Goal: Task Accomplishment & Management: Complete application form

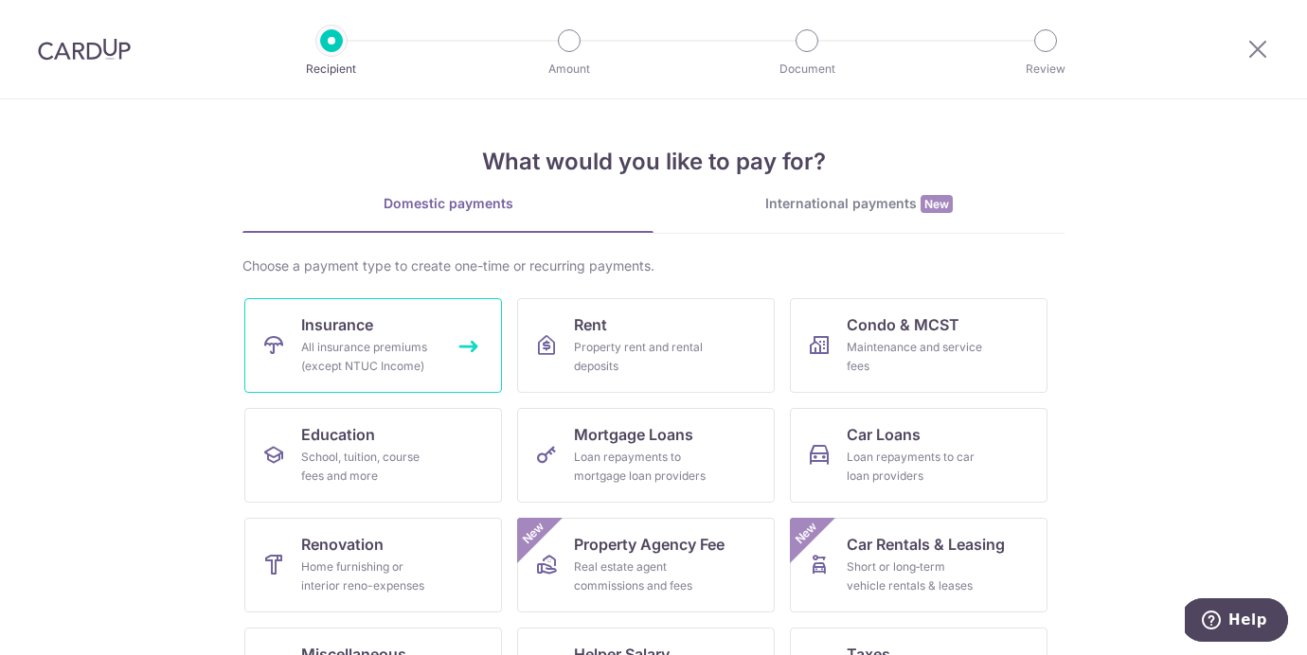
click at [411, 338] on div "All insurance premiums (except NTUC Income)" at bounding box center [369, 357] width 136 height 38
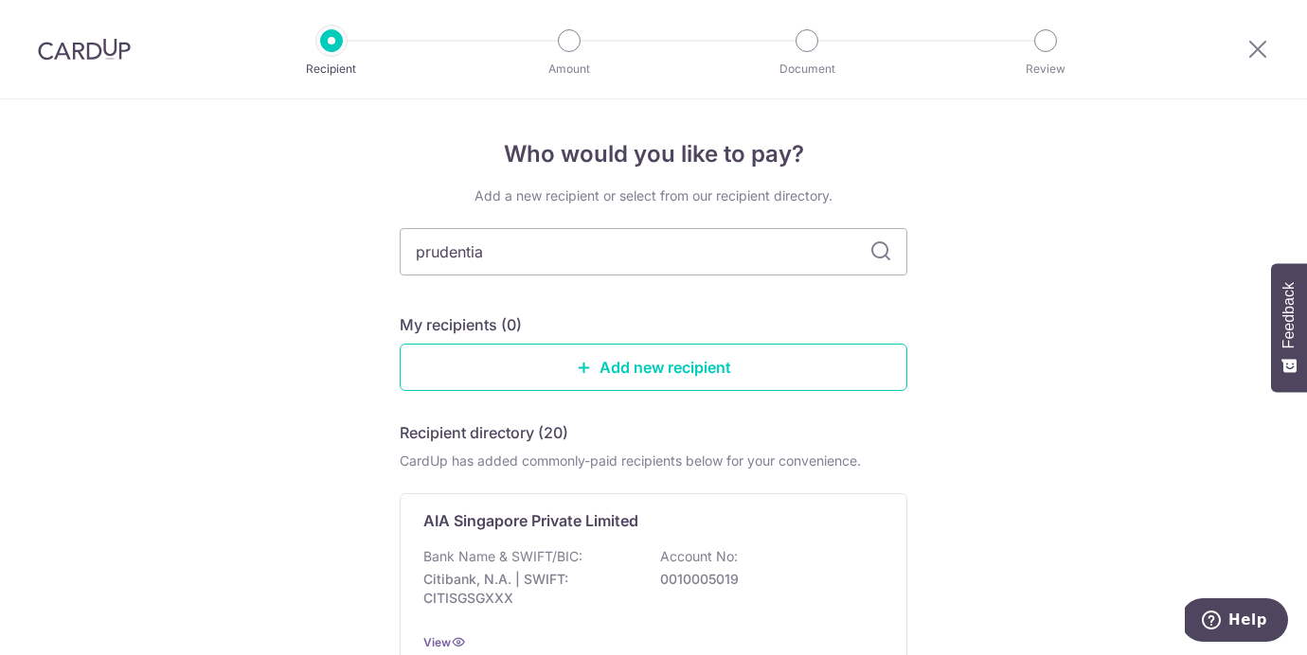
type input "prudential"
click at [886, 254] on icon at bounding box center [880, 251] width 23 height 23
click at [876, 253] on icon at bounding box center [880, 251] width 23 height 23
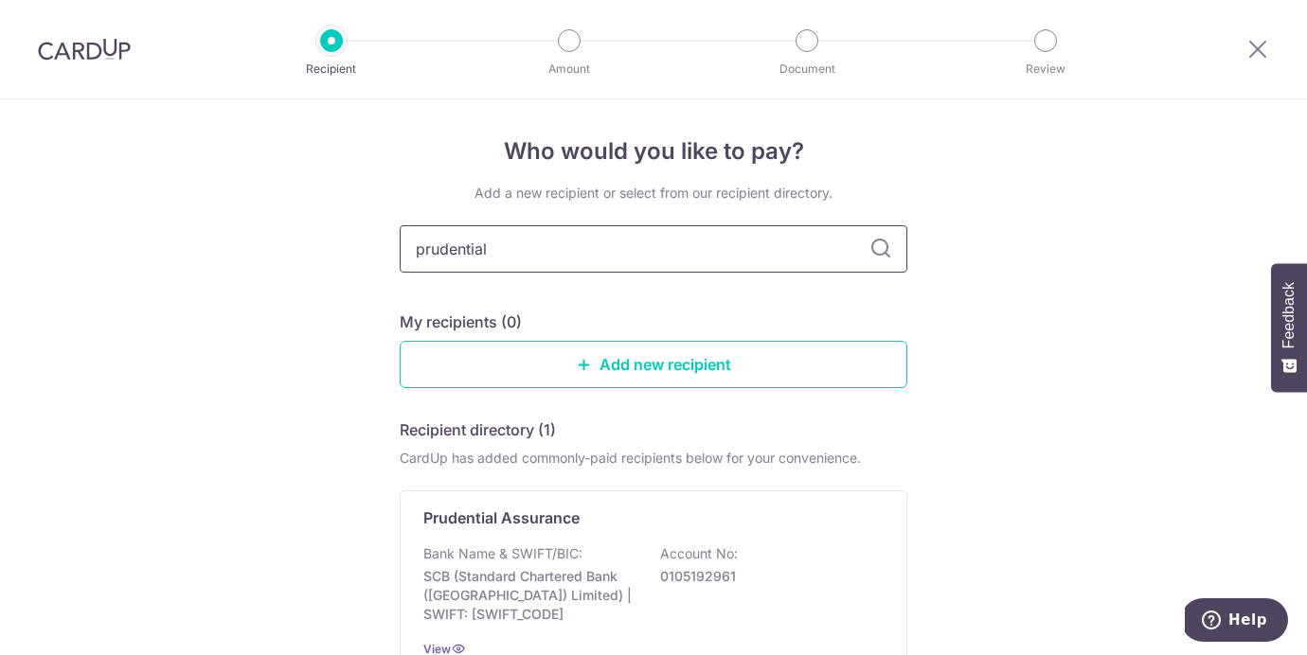
click at [738, 233] on input "prudential" at bounding box center [653, 248] width 507 height 47
click at [770, 246] on input "prudential" at bounding box center [653, 248] width 507 height 47
click at [699, 576] on p "0105192961" at bounding box center [766, 576] width 212 height 19
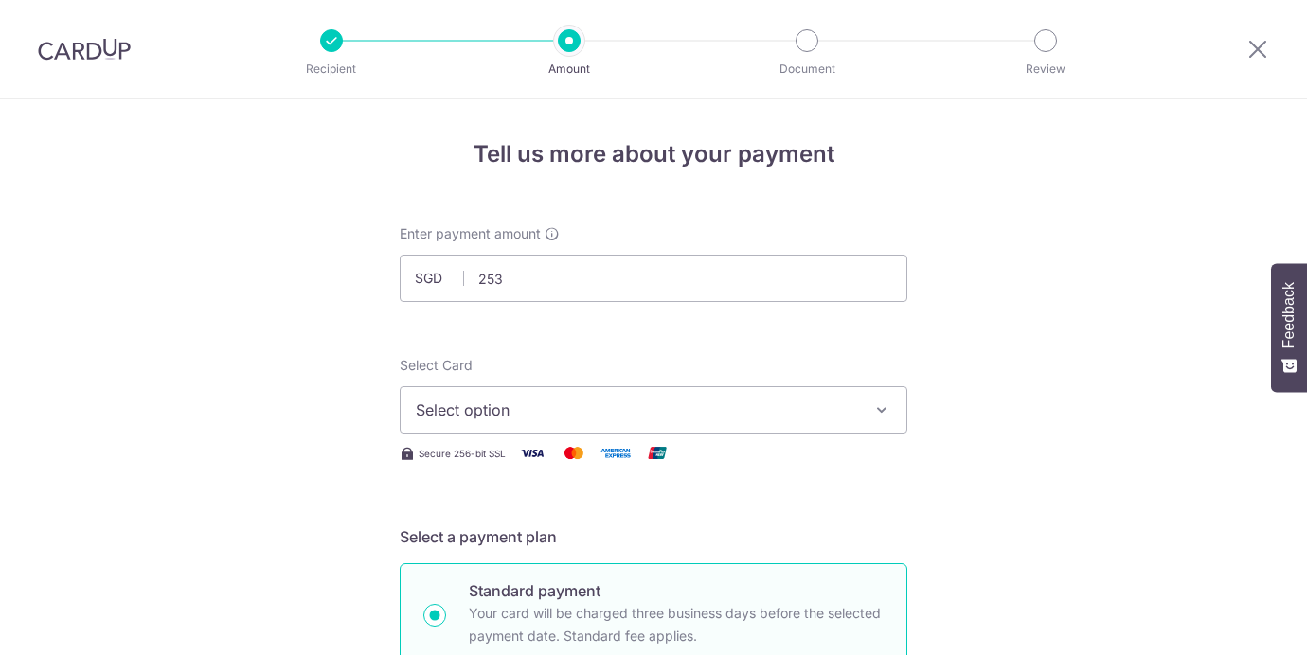
type input "253.00"
click at [517, 421] on button "Select option" at bounding box center [653, 409] width 507 height 47
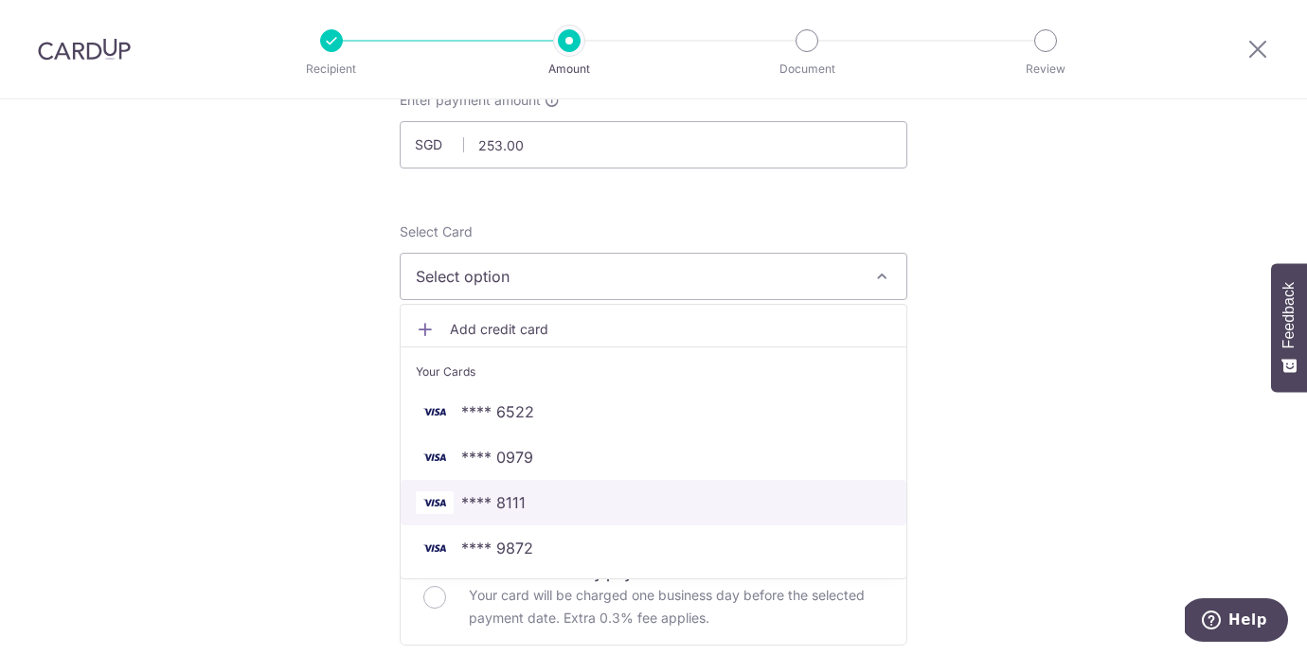
scroll to position [134, 0]
click at [485, 497] on span "**** 8111" at bounding box center [493, 501] width 64 height 23
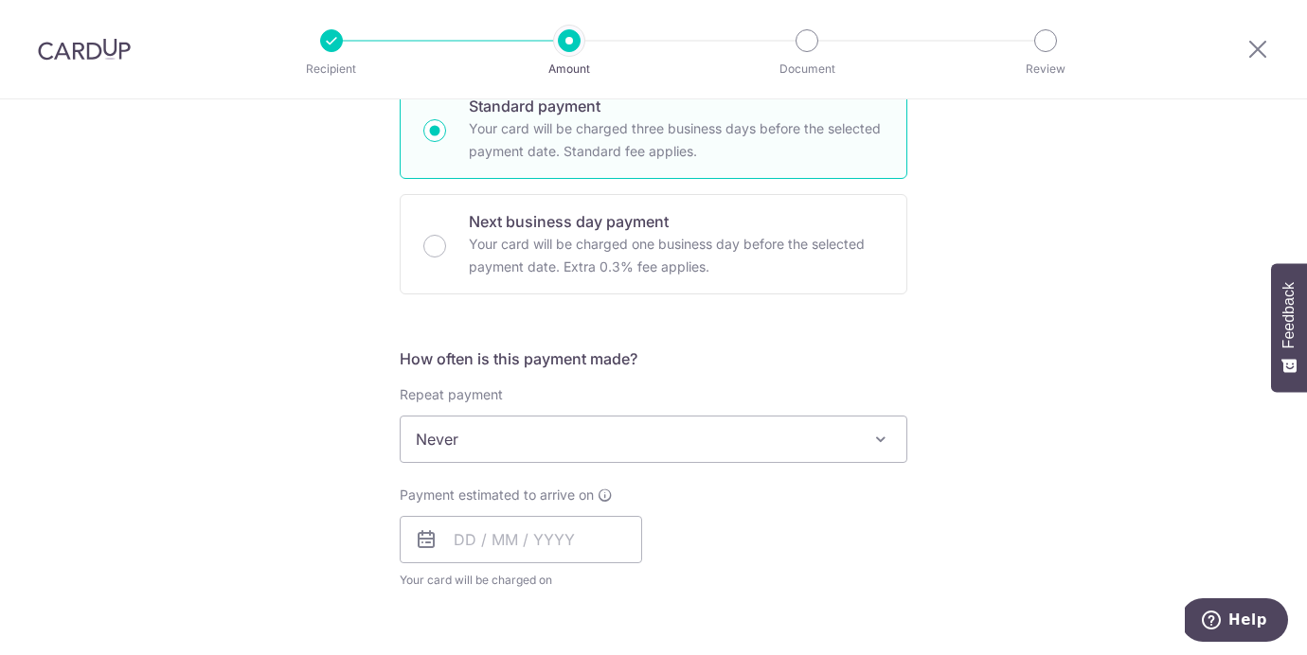
scroll to position [487, 0]
click at [490, 436] on span "Never" at bounding box center [654, 437] width 506 height 45
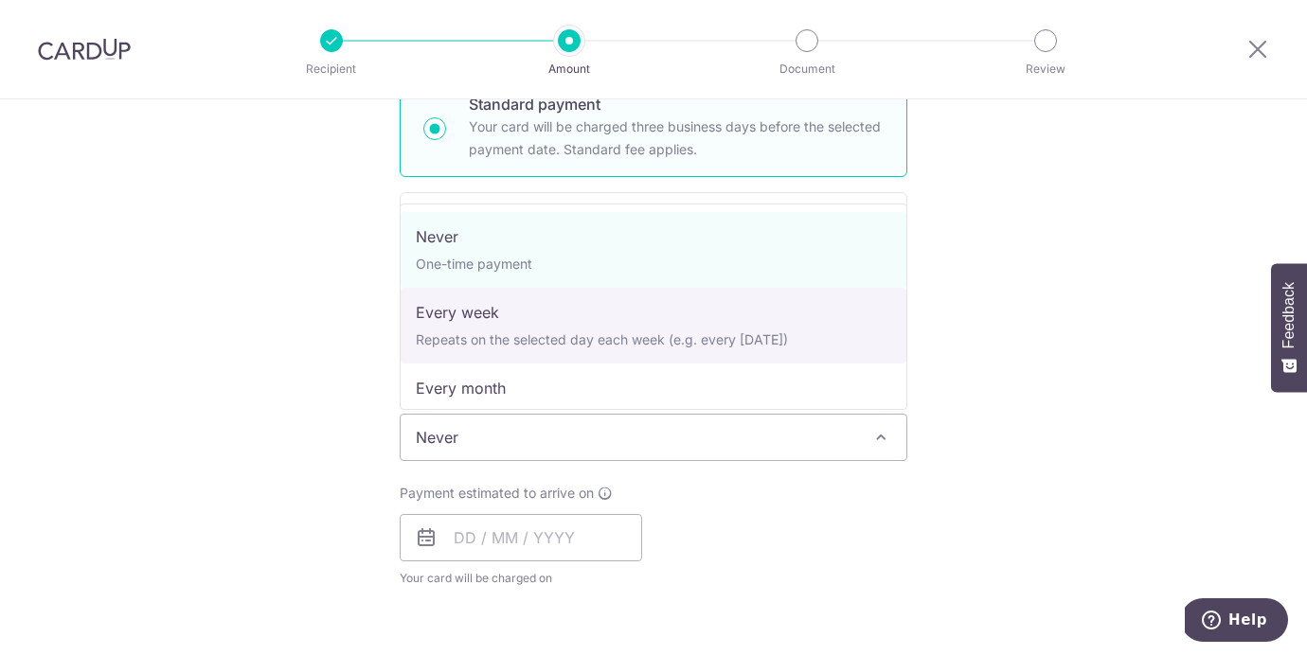
scroll to position [265, 0]
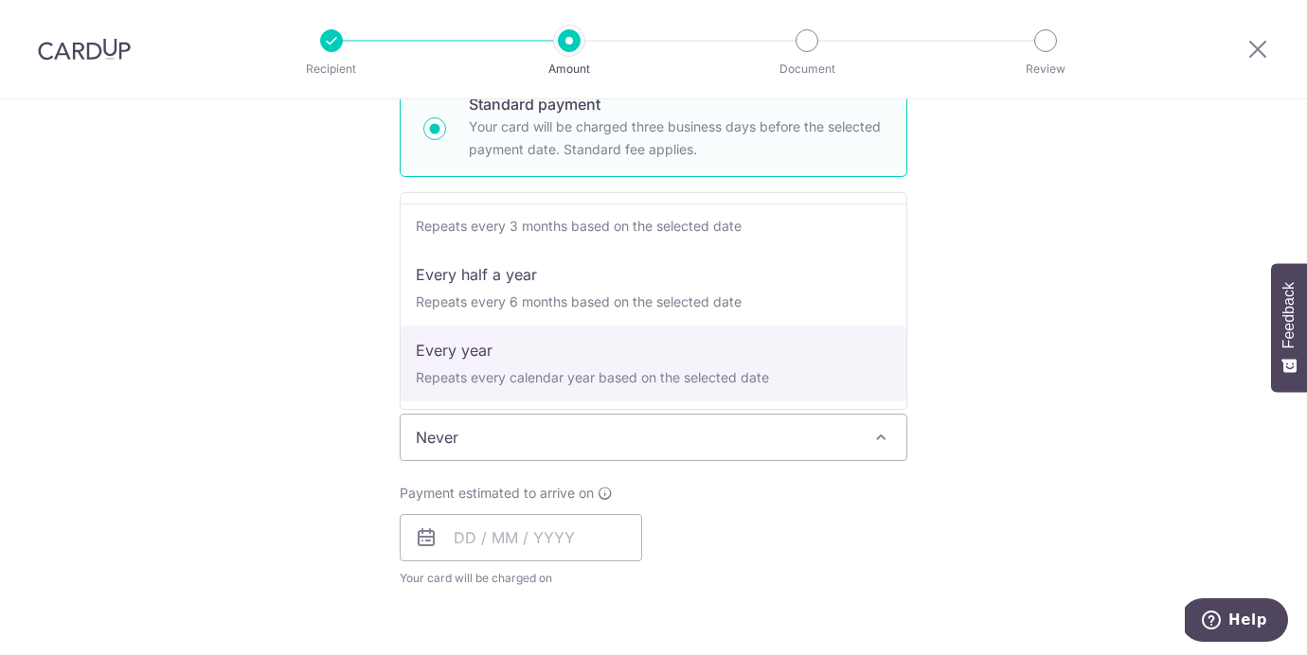
select select "6"
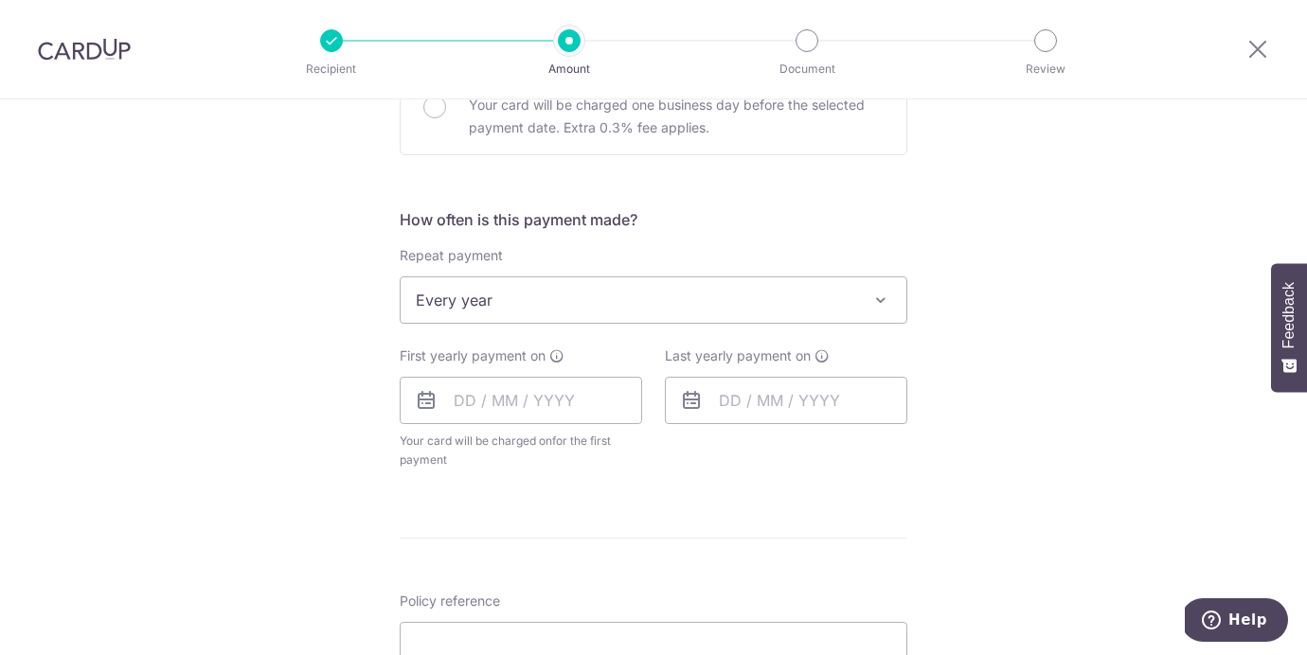
scroll to position [625, 0]
click at [466, 406] on input "text" at bounding box center [521, 399] width 242 height 47
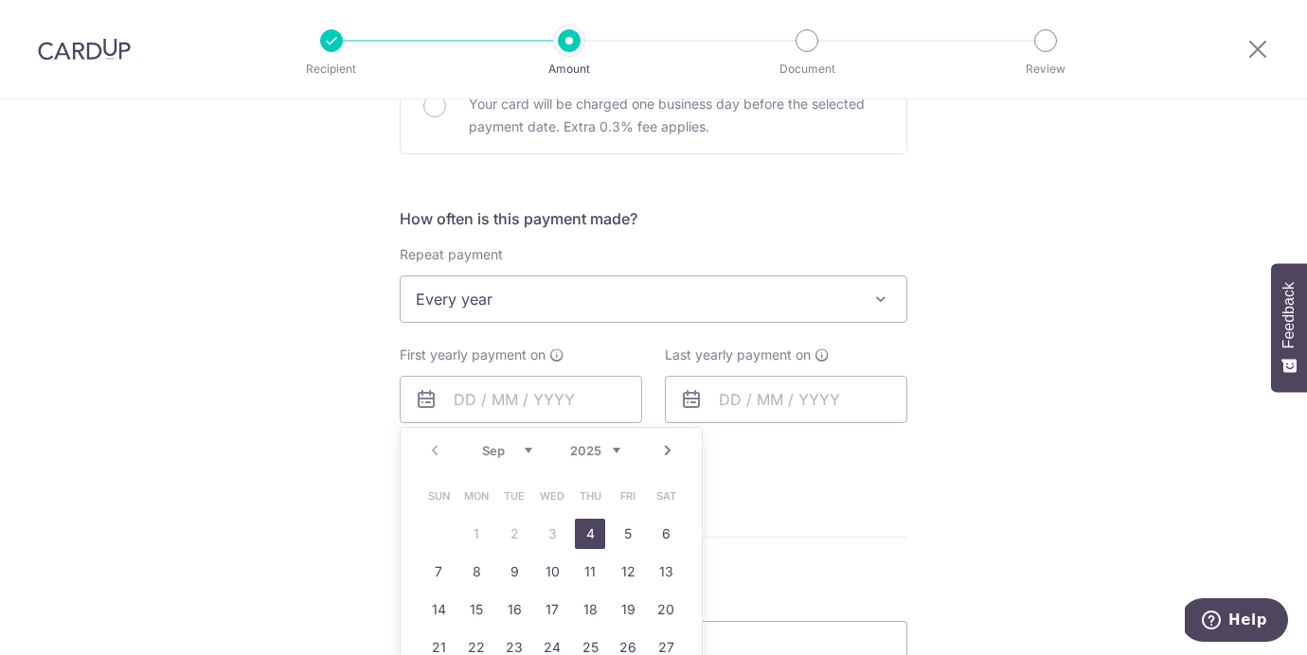
click at [587, 531] on link "4" at bounding box center [590, 534] width 30 height 30
type input "[DATE]"
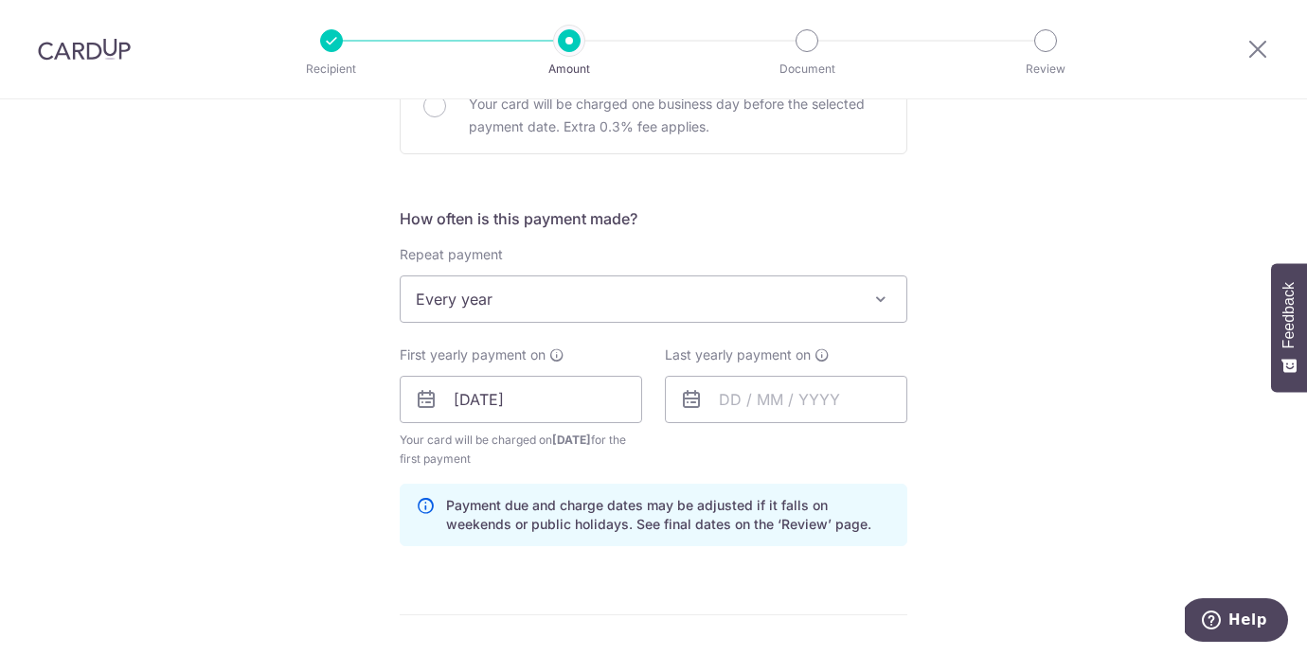
scroll to position [650, 0]
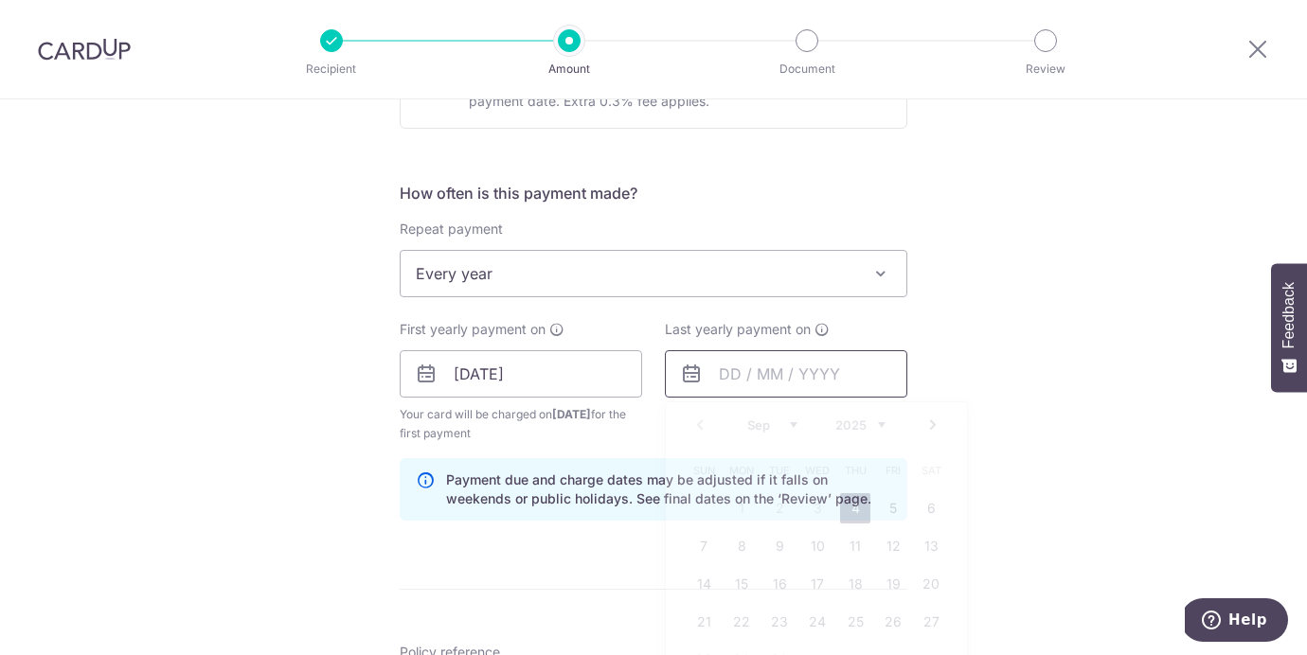
click at [724, 380] on input "text" at bounding box center [786, 373] width 242 height 47
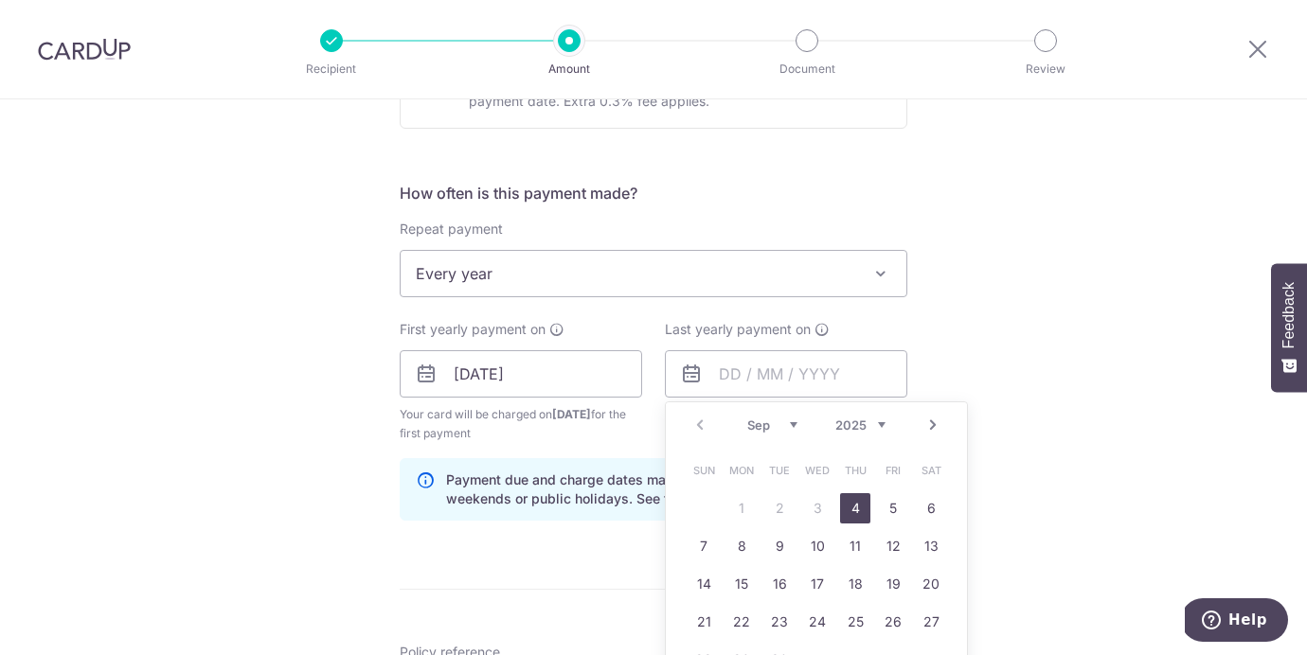
click at [865, 432] on select "2025 2026 2027 2028 2029 2030 2031 2032 2033 2034 2035" at bounding box center [860, 425] width 50 height 15
click at [891, 505] on link "1" at bounding box center [893, 508] width 30 height 30
type input "01/09/2028"
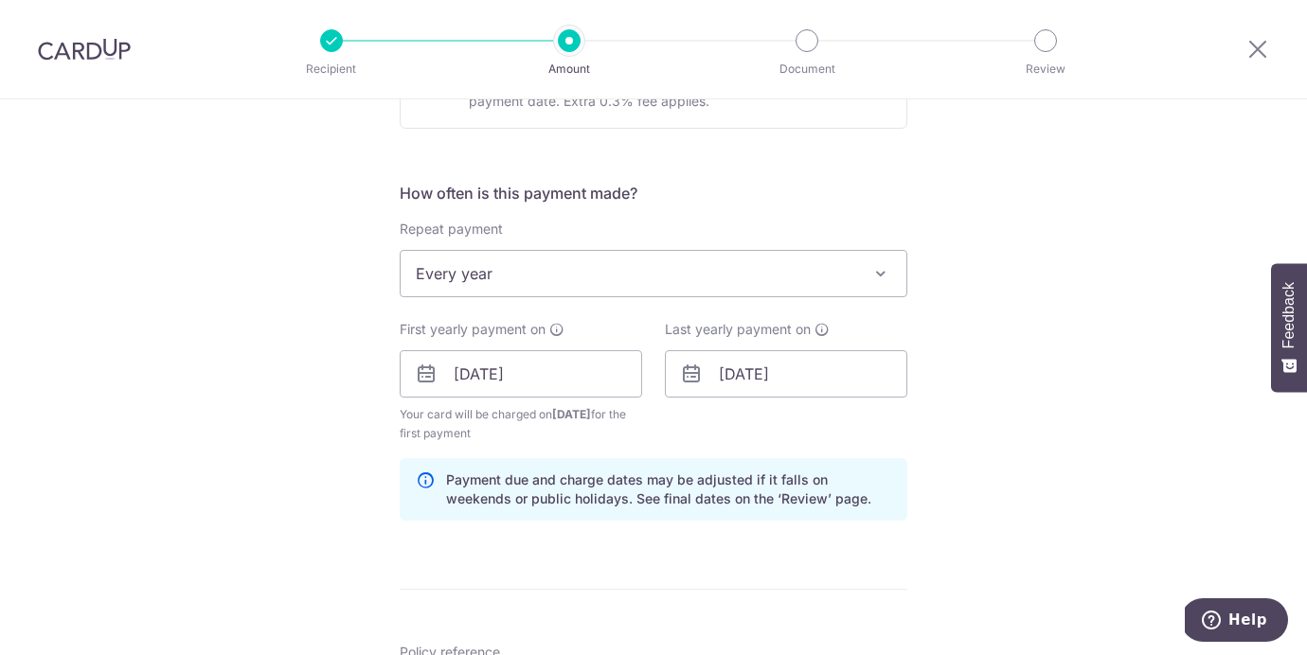
click at [1029, 463] on div "Tell us more about your payment Enter payment amount SGD 253.00 253.00 Select C…" at bounding box center [653, 353] width 1307 height 1809
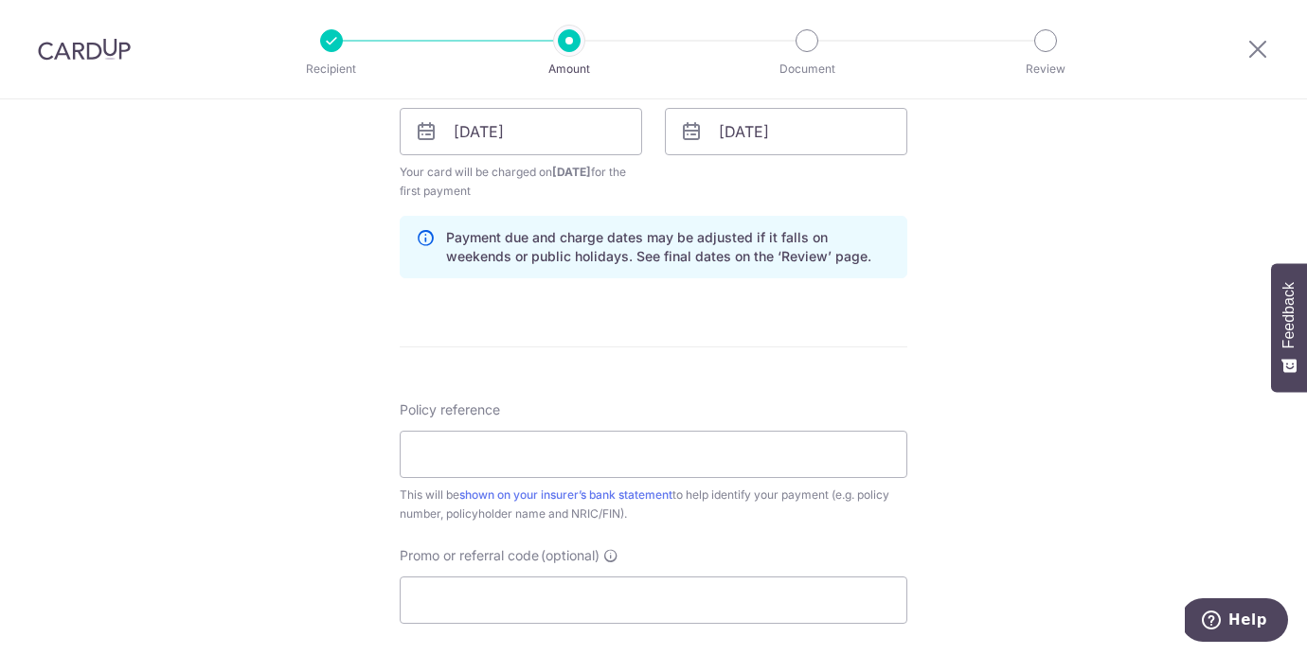
scroll to position [983, 0]
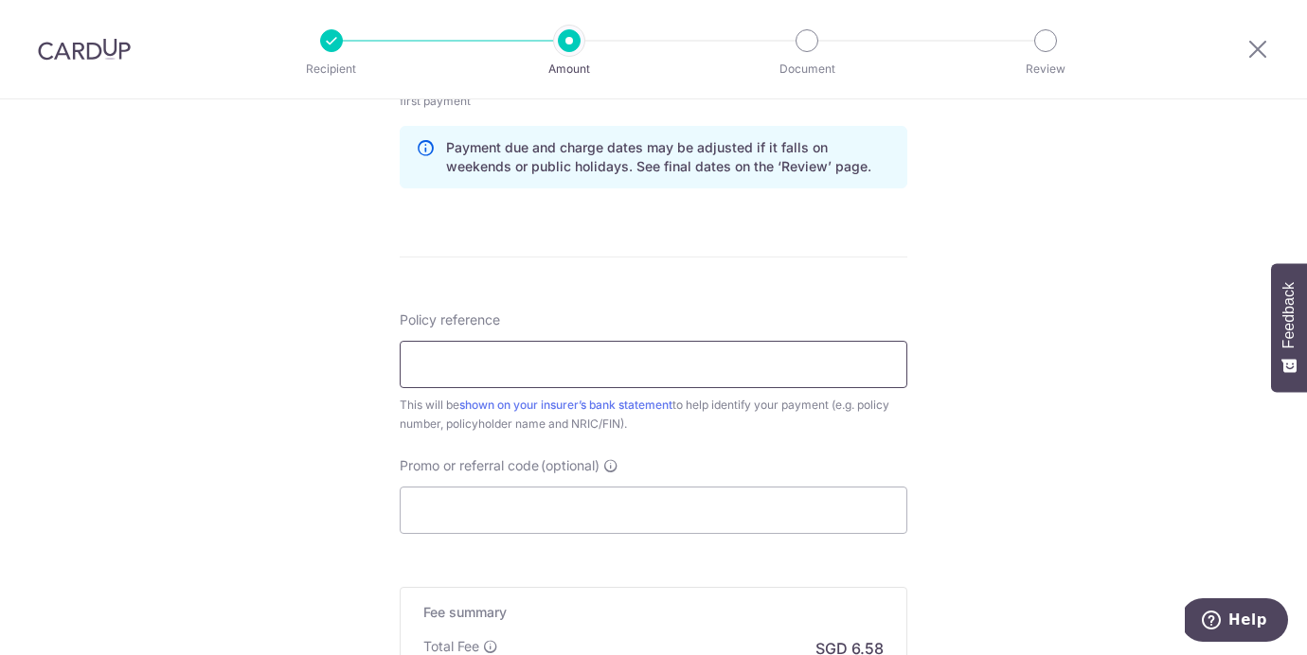
click at [834, 379] on input "Policy reference" at bounding box center [653, 364] width 507 height 47
paste input "A4372004"
type input "A4372004/ S7064281F"
click at [1036, 460] on div "Tell us more about your payment Enter payment amount SGD 253.00 253.00 Select C…" at bounding box center [653, 21] width 1307 height 1809
click at [649, 516] on input "Promo or referral code (optional)" at bounding box center [653, 510] width 507 height 47
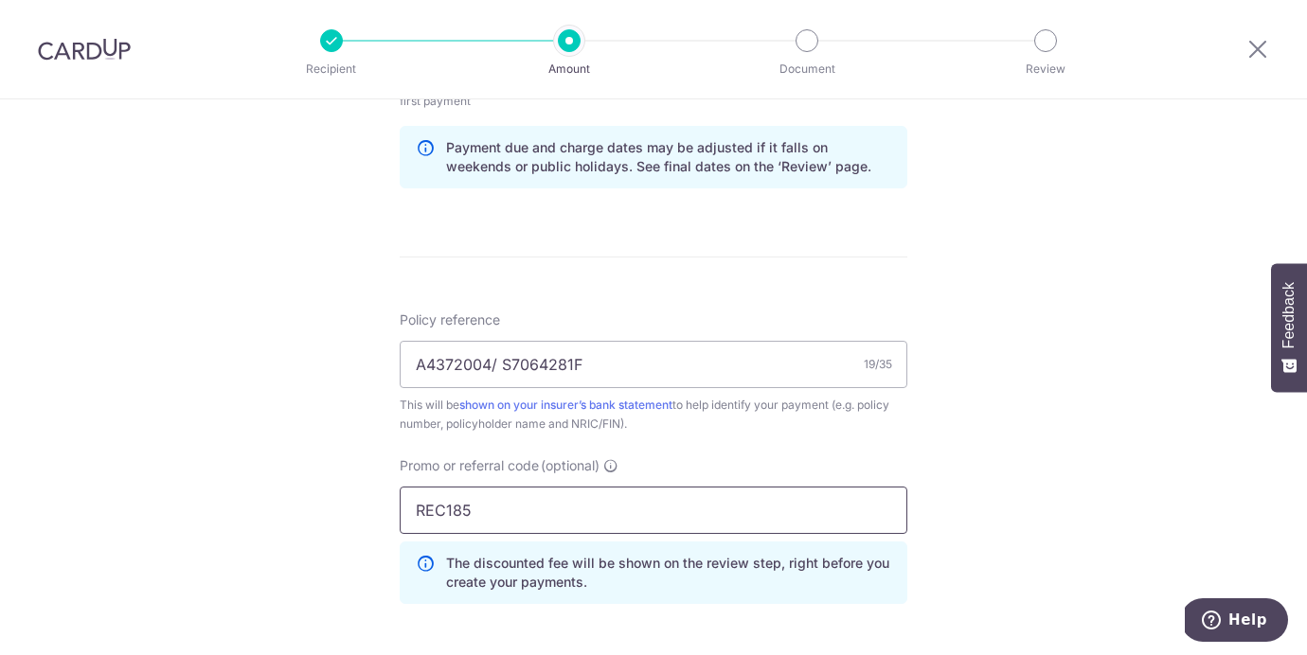
type input "REC185"
click at [1084, 472] on div "Tell us more about your payment Enter payment amount SGD 253.00 253.00 Select C…" at bounding box center [653, 64] width 1307 height 1895
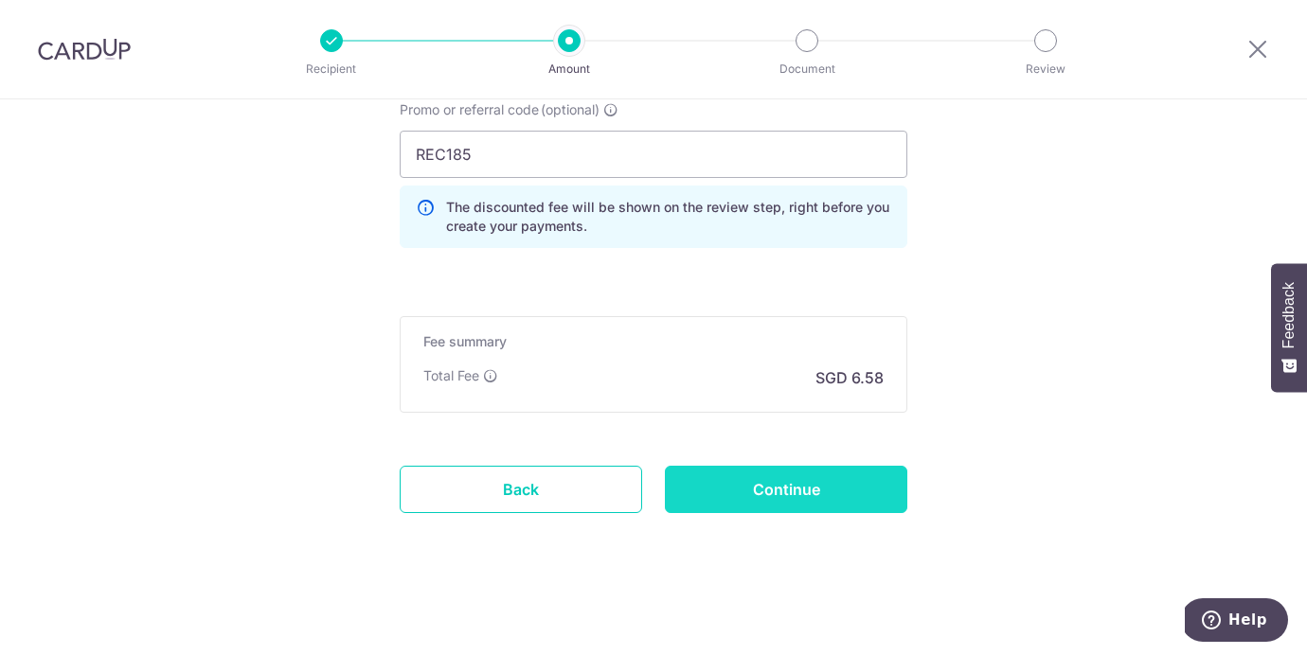
click at [824, 484] on input "Continue" at bounding box center [786, 489] width 242 height 47
type input "Create Schedule"
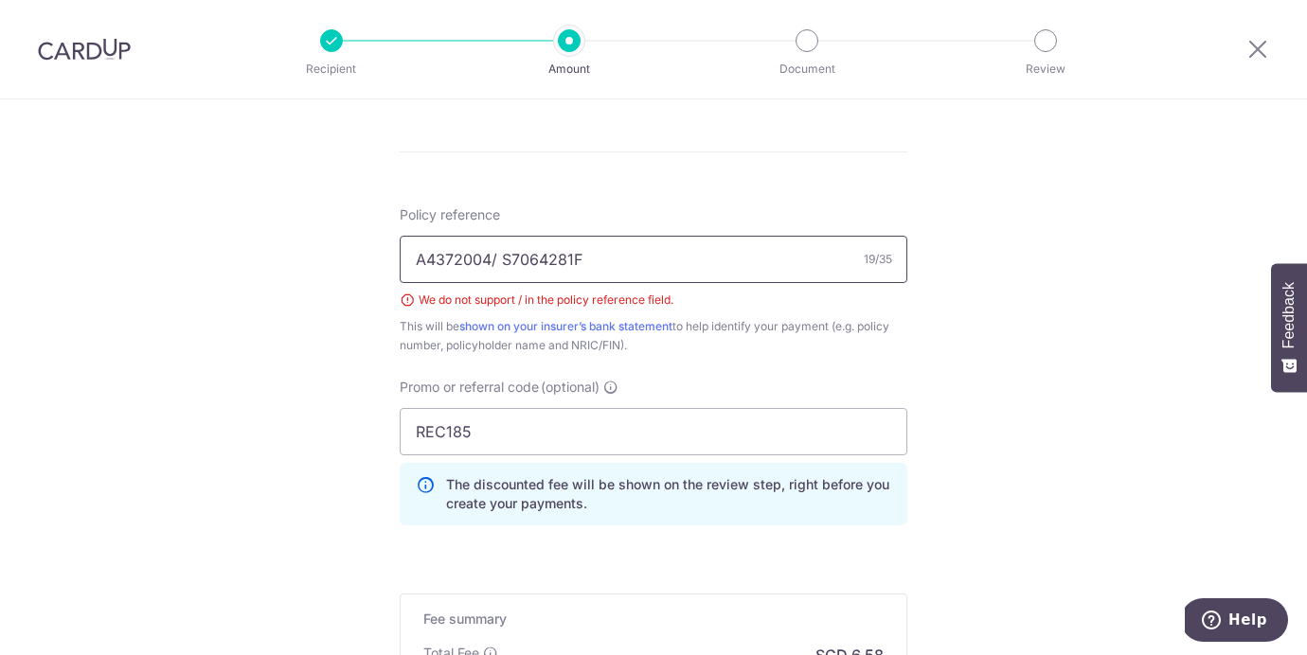
click at [614, 270] on input "A4372004/ S7064281F" at bounding box center [653, 259] width 507 height 47
click at [499, 256] on input "A4372004/ S7064281F" at bounding box center [653, 259] width 507 height 47
type input "A4372004 S7064281F"
click at [1024, 454] on div "Tell us more about your payment Enter payment amount SGD 253.00 253.00 Select C…" at bounding box center [653, 20] width 1307 height 1825
click at [963, 318] on div "Tell us more about your payment Enter payment amount SGD 253.00 253.00 Select C…" at bounding box center [653, 20] width 1307 height 1825
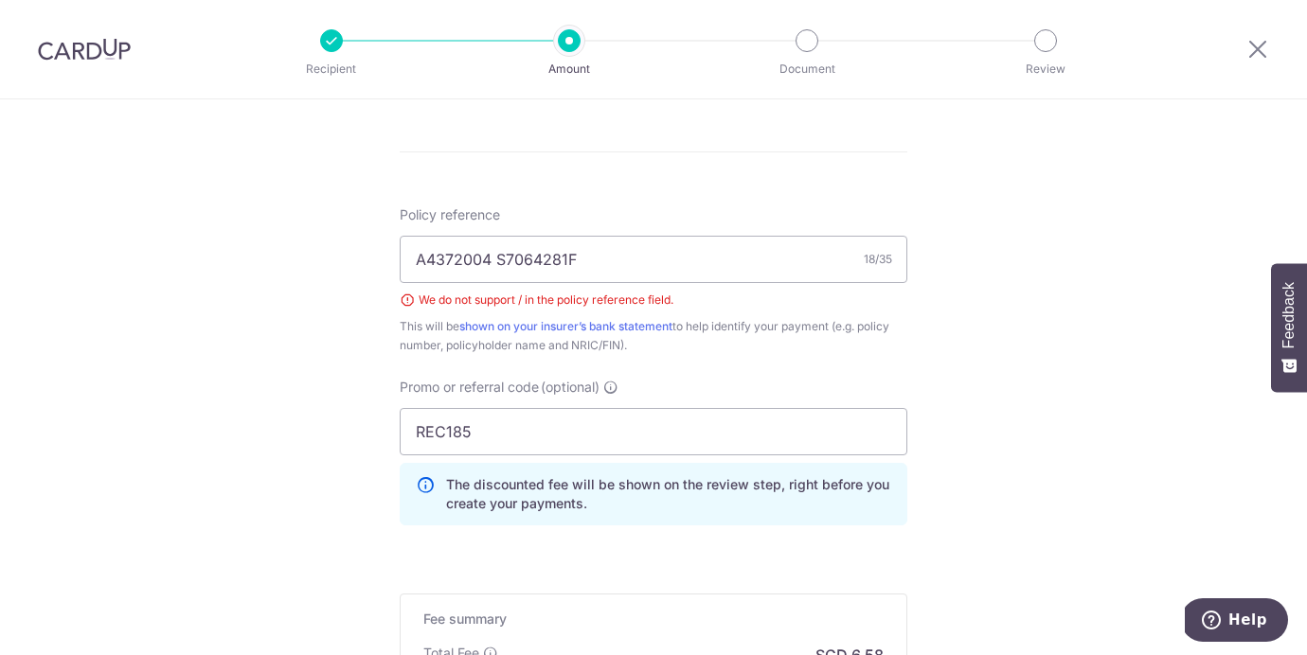
scroll to position [1269, 0]
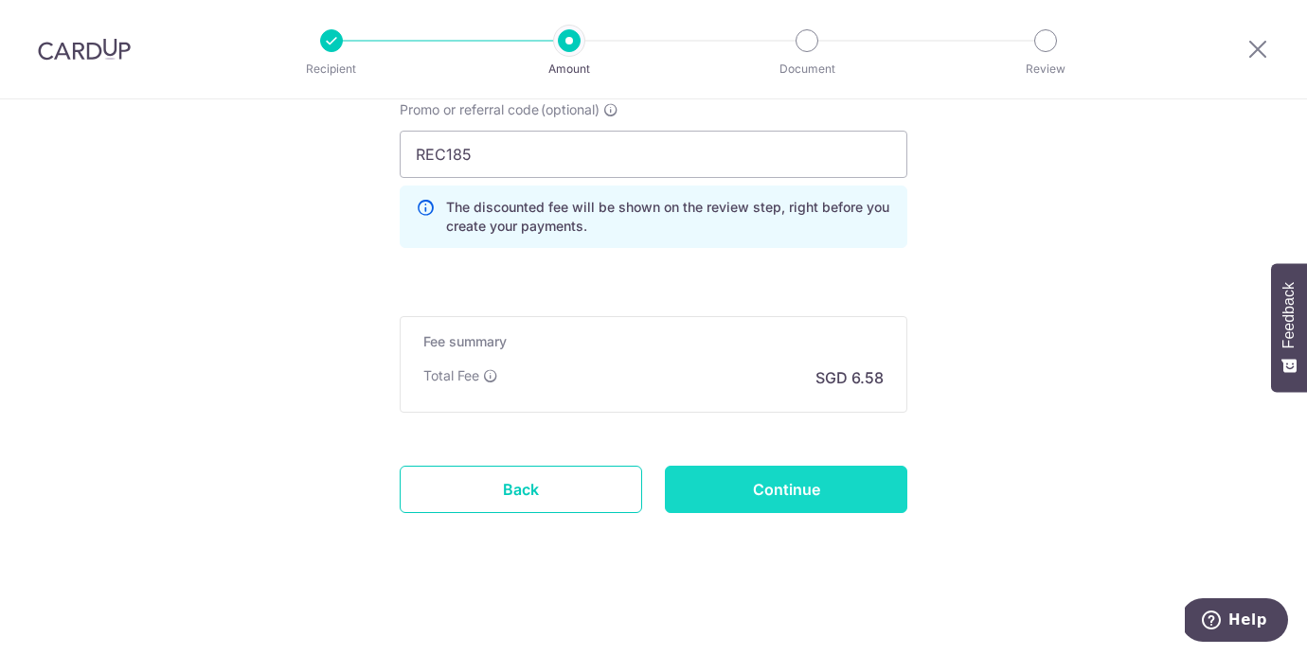
click at [835, 495] on input "Continue" at bounding box center [786, 489] width 242 height 47
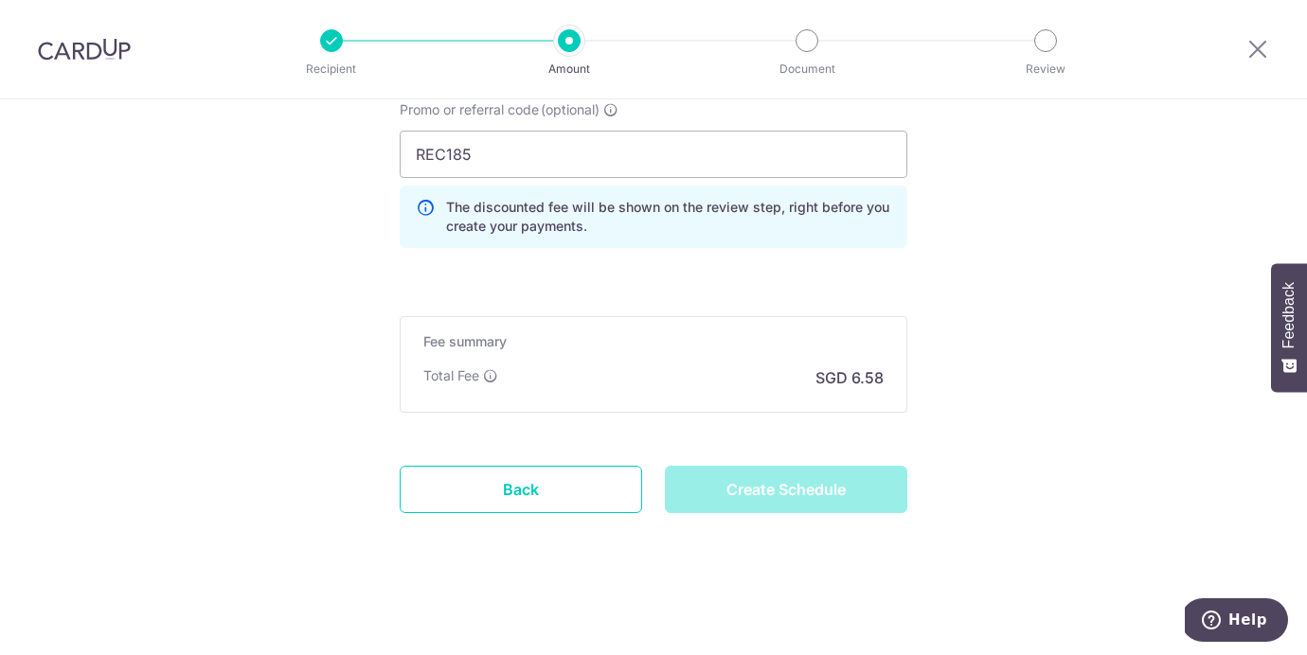
type input "Create Schedule"
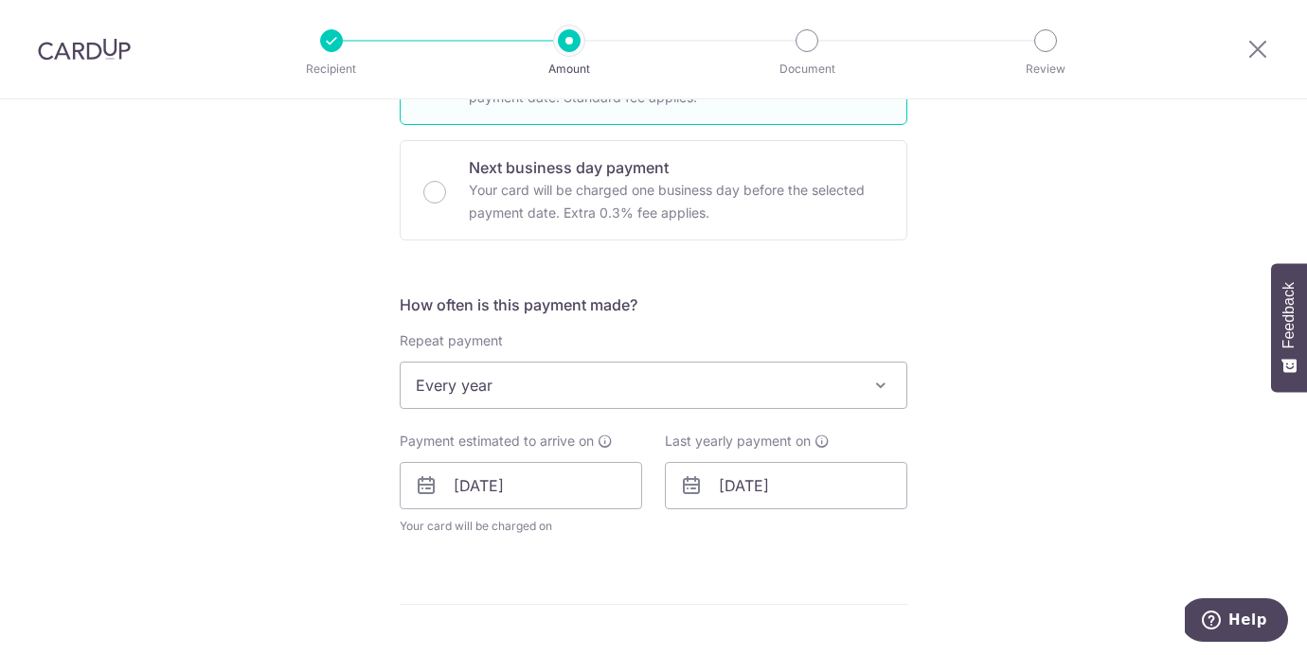
scroll to position [402, 0]
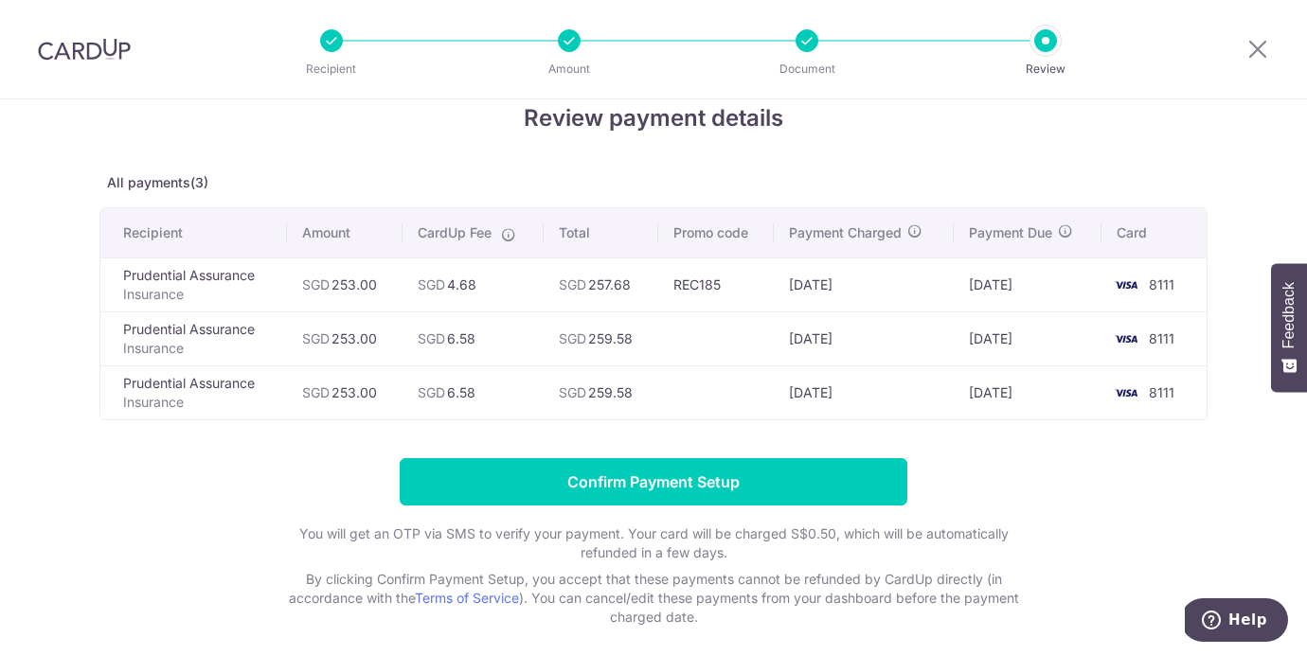
scroll to position [37, 0]
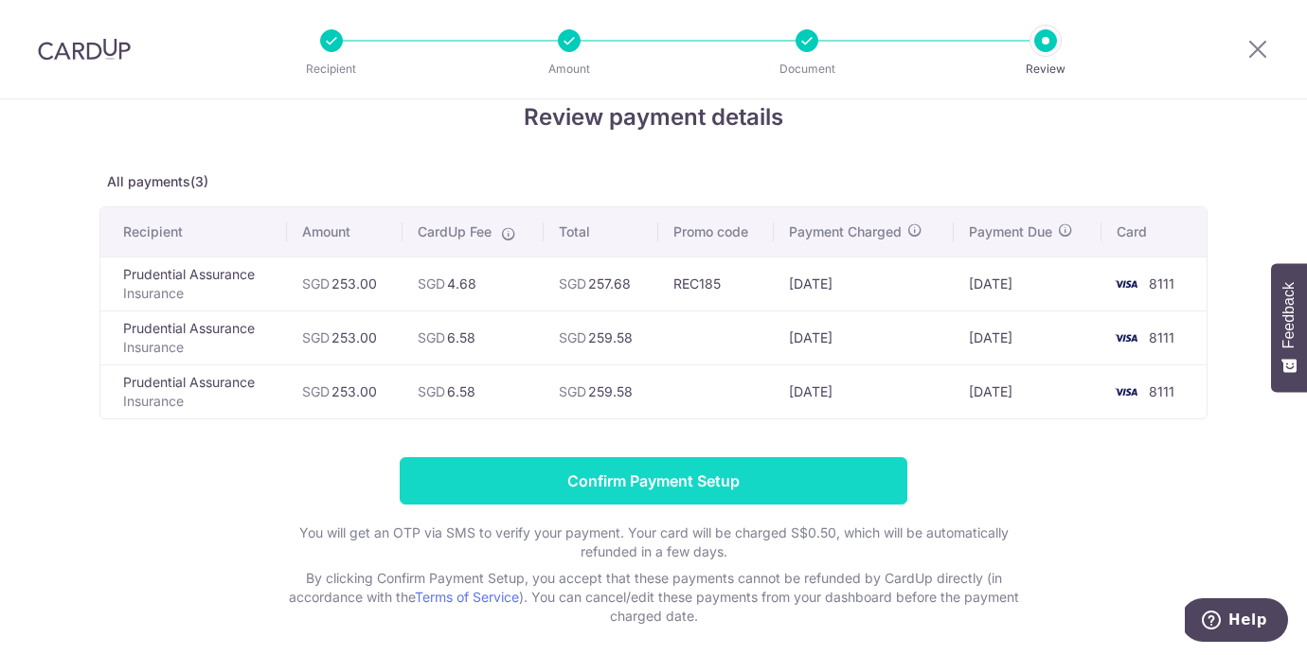
click at [712, 482] on input "Confirm Payment Setup" at bounding box center [653, 480] width 507 height 47
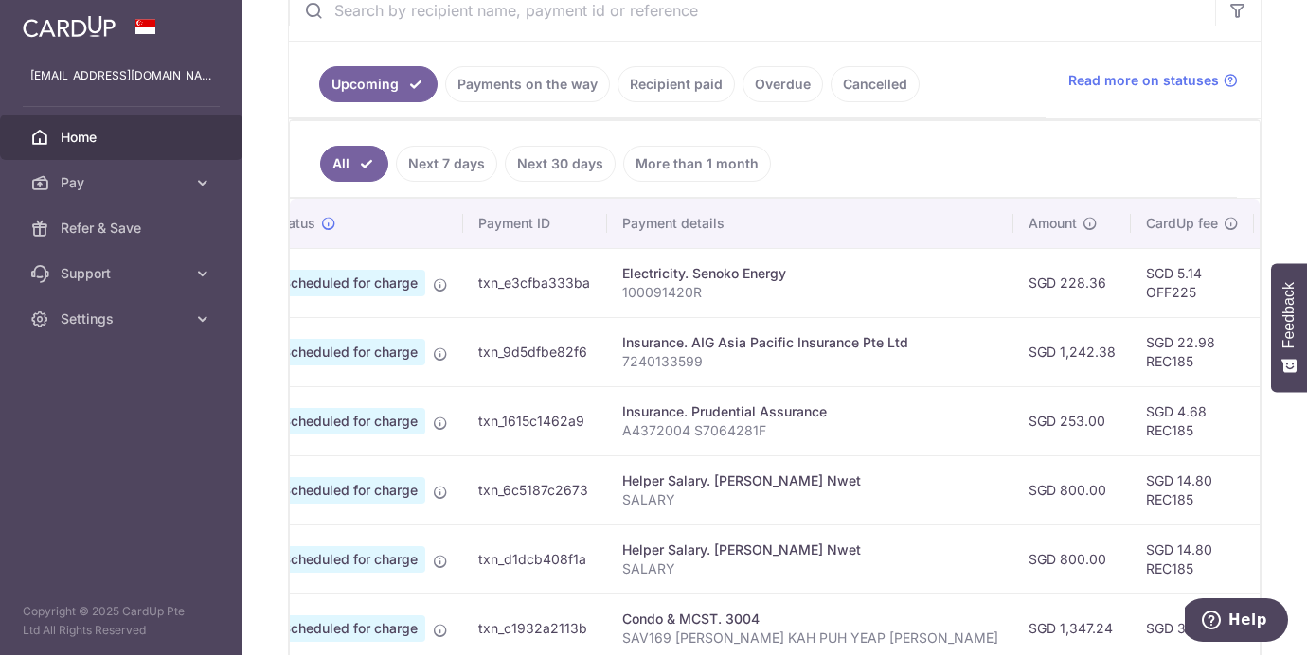
scroll to position [0, 70]
